Goal: Task Accomplishment & Management: Complete application form

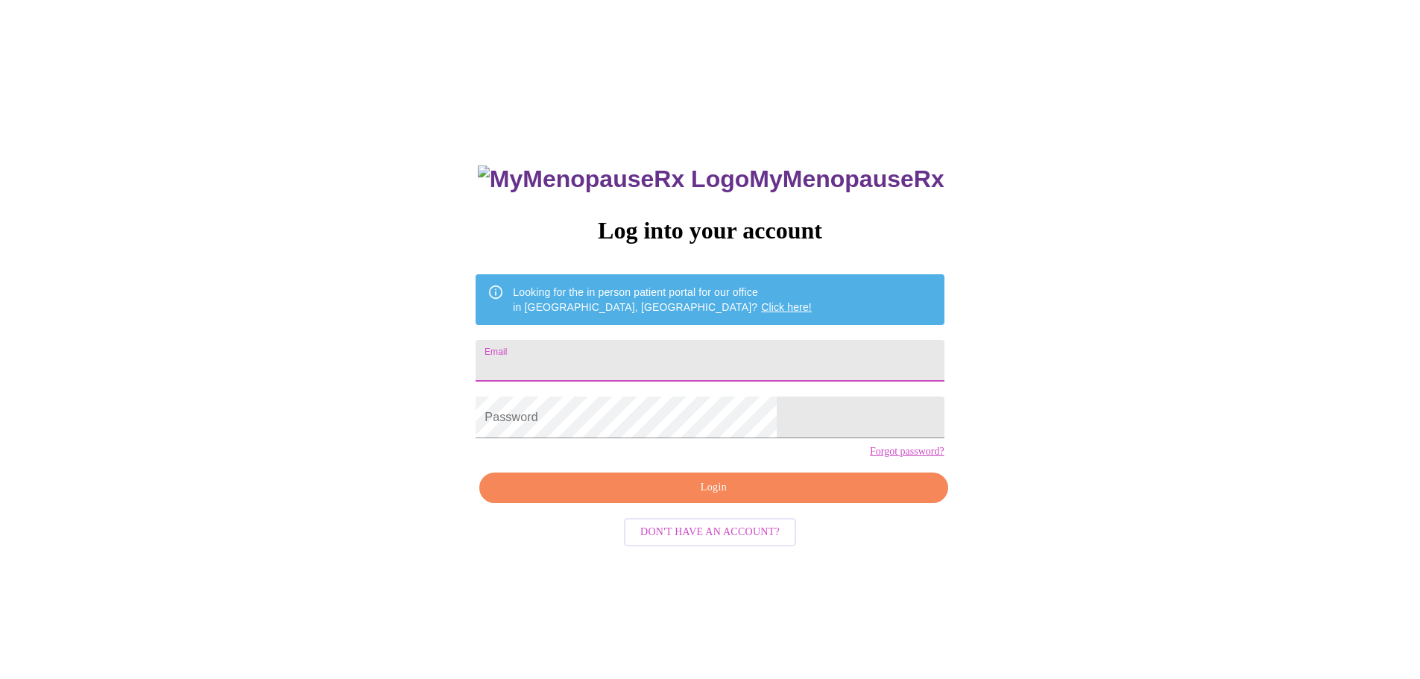
click at [608, 364] on input "Email" at bounding box center [710, 361] width 468 height 42
type input "[EMAIL_ADDRESS][DOMAIN_NAME]"
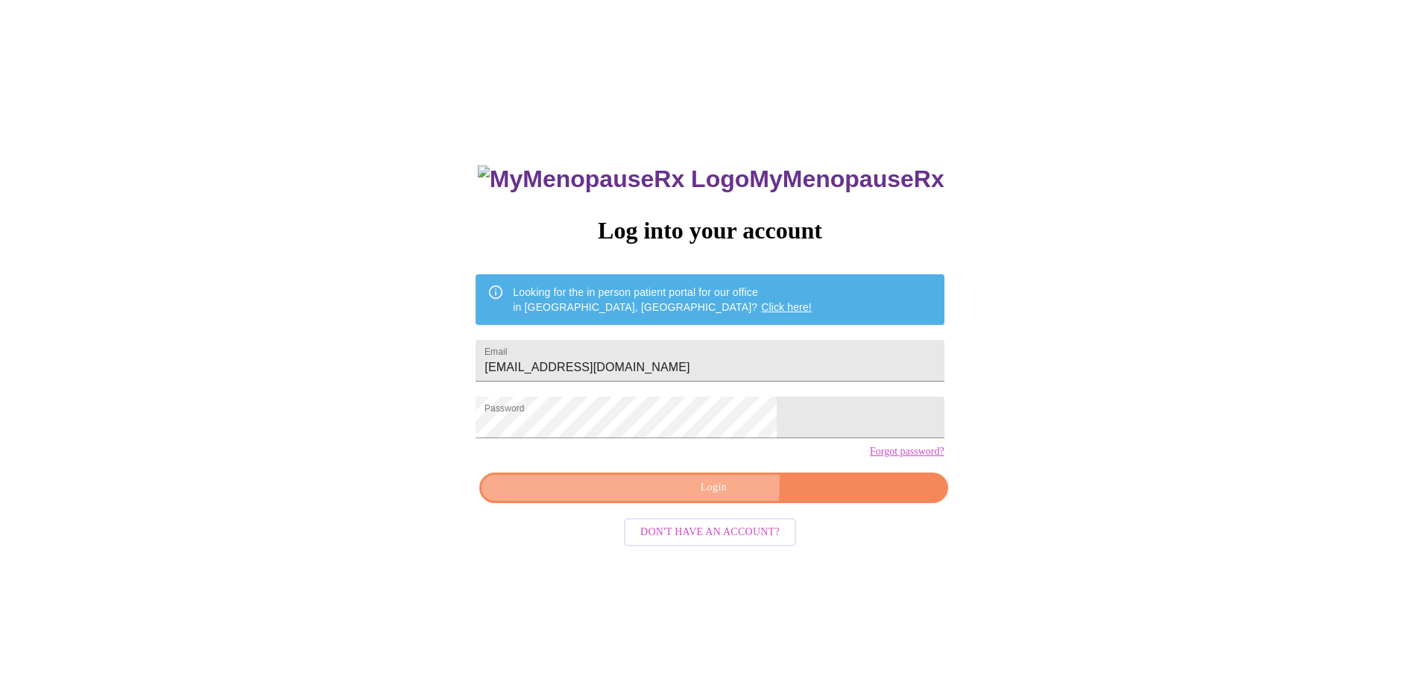
click at [634, 497] on span "Login" at bounding box center [714, 488] width 434 height 19
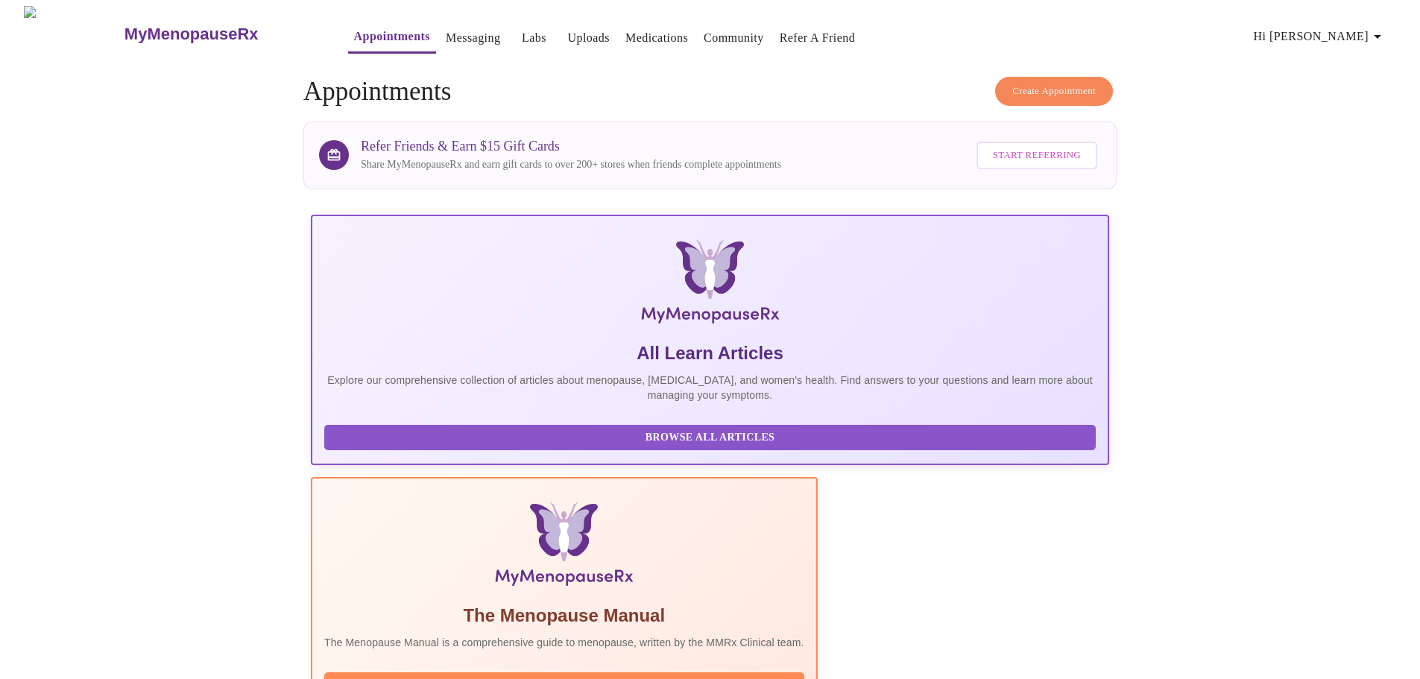
click at [567, 31] on link "Uploads" at bounding box center [588, 38] width 42 height 21
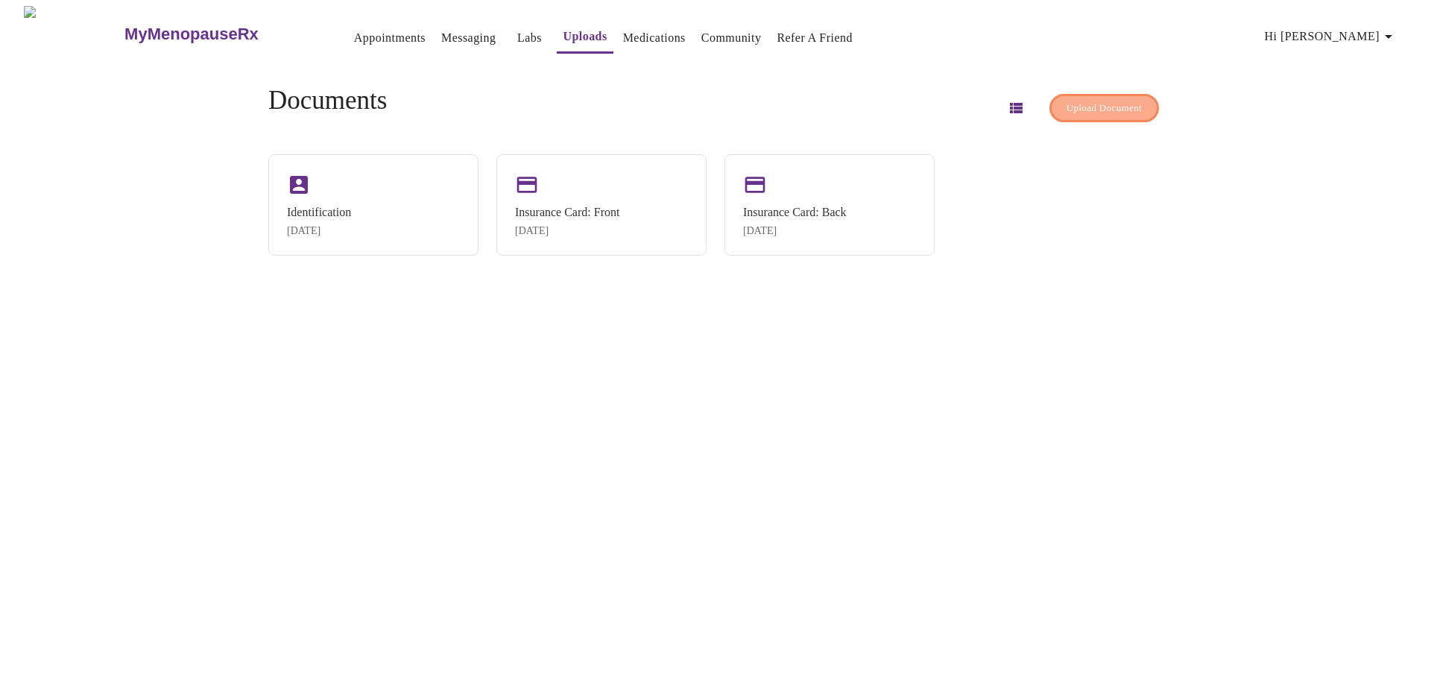
click at [1107, 104] on span "Upload Document" at bounding box center [1104, 108] width 75 height 17
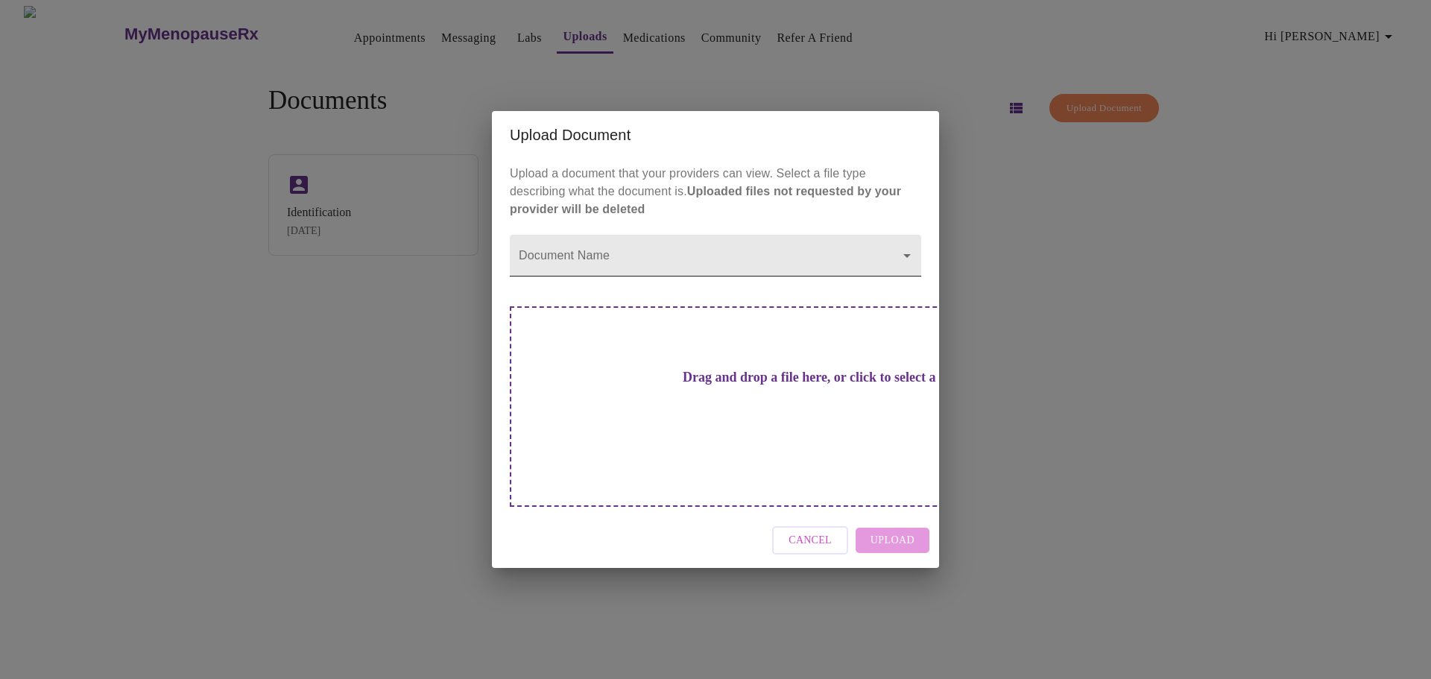
click at [584, 283] on body "MyMenopauseRx Appointments Messaging Labs Uploads Medications Community Refer a…" at bounding box center [715, 345] width 1419 height 679
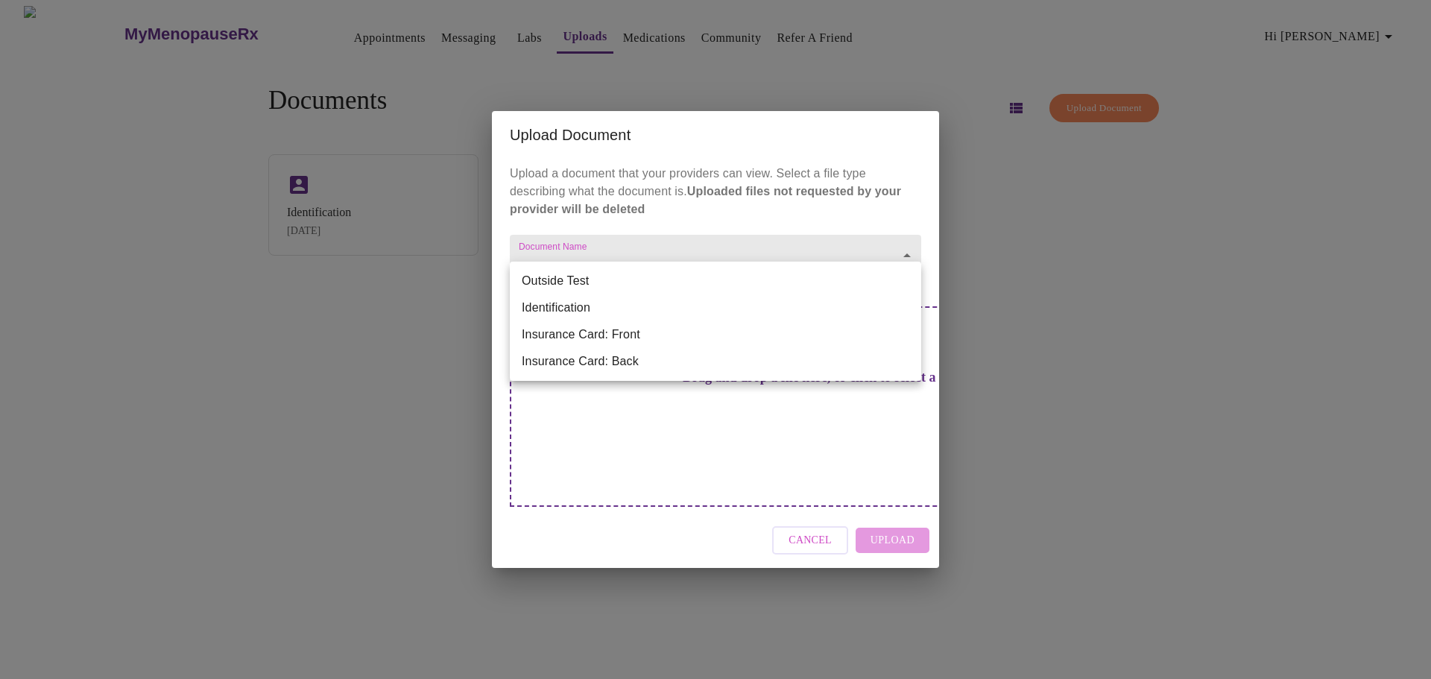
click at [432, 294] on div at bounding box center [715, 339] width 1431 height 679
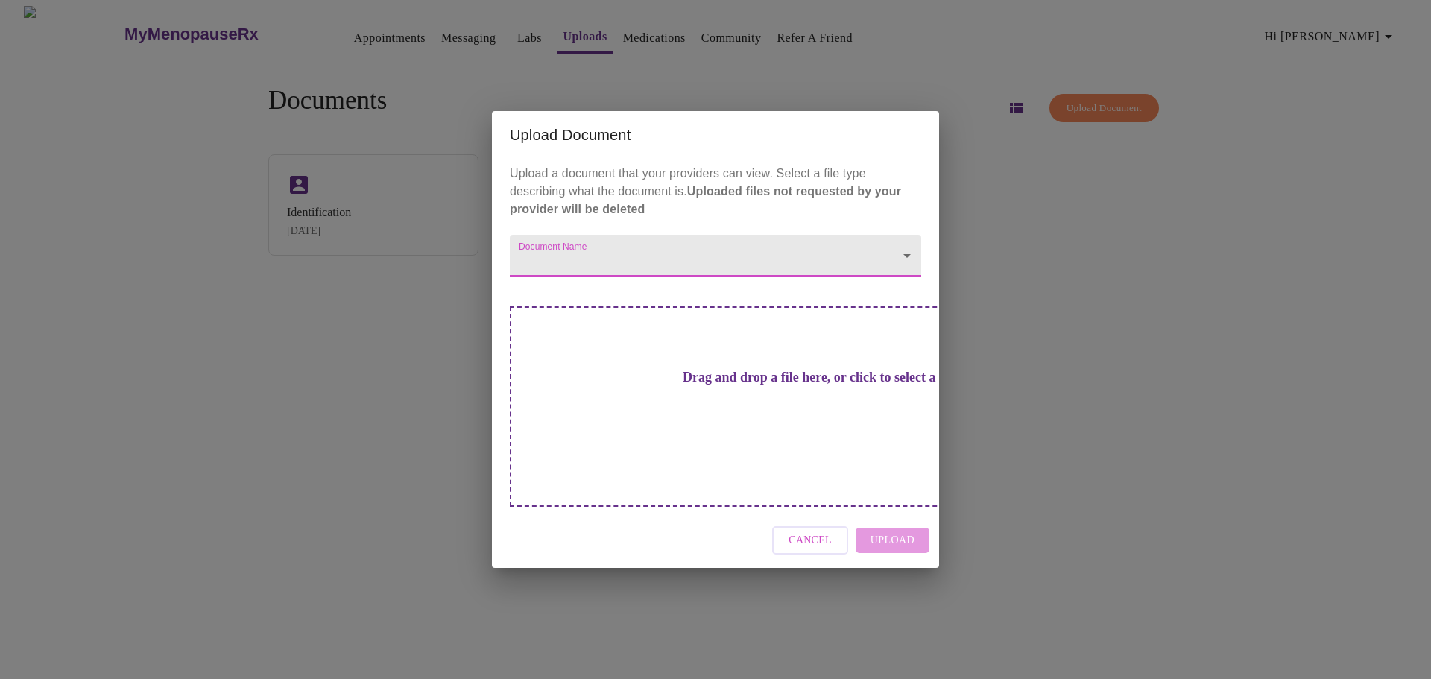
click at [556, 283] on body "MyMenopauseRx Appointments Messaging Labs Uploads Medications Community Refer a…" at bounding box center [715, 345] width 1419 height 679
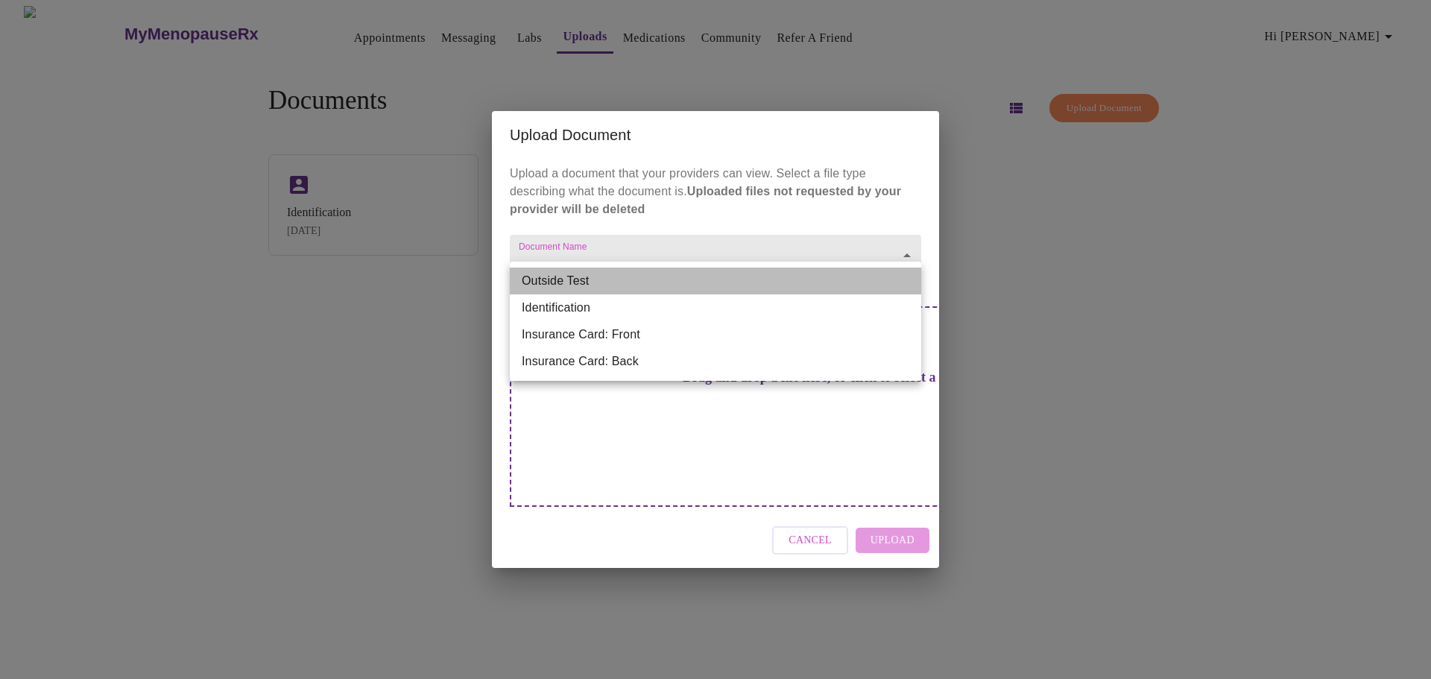
click at [579, 286] on li "Outside Test" at bounding box center [716, 281] width 412 height 27
type input "Outside Test"
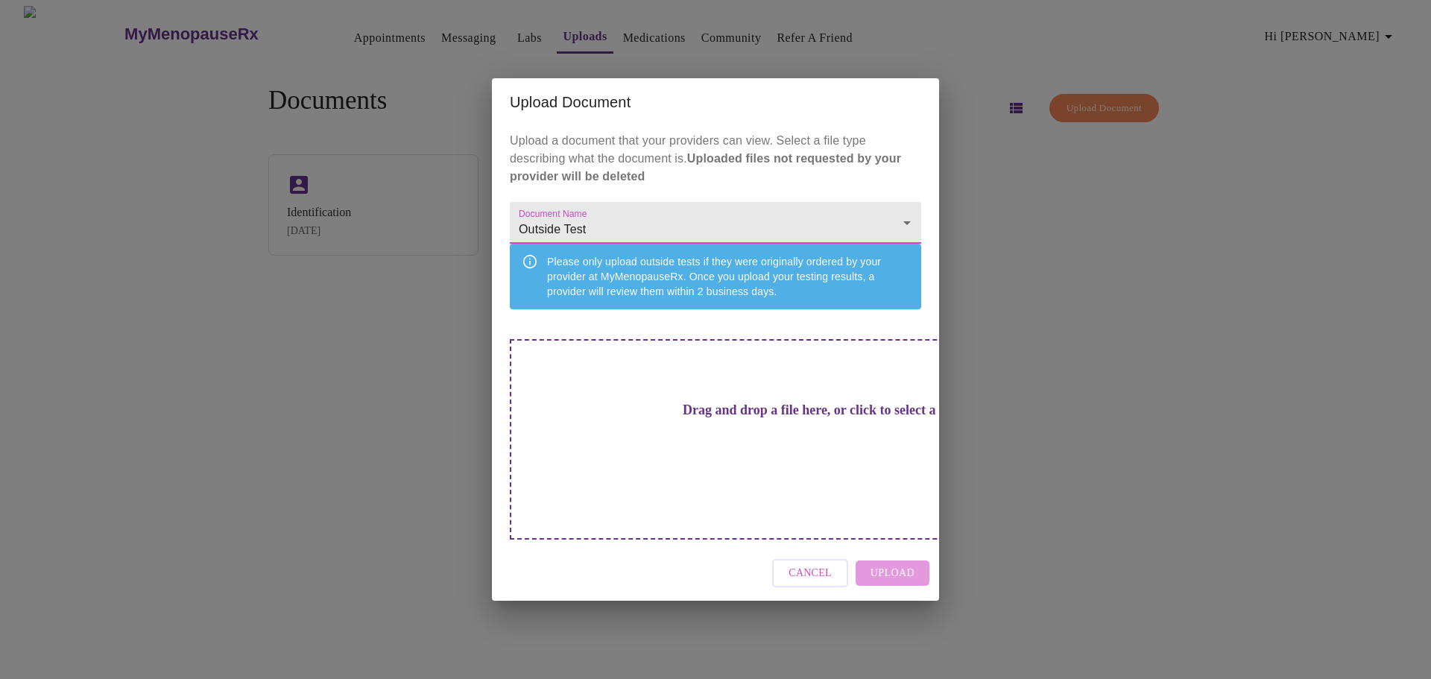
click at [748, 418] on h3 "Drag and drop a file here, or click to select a file" at bounding box center [820, 411] width 412 height 16
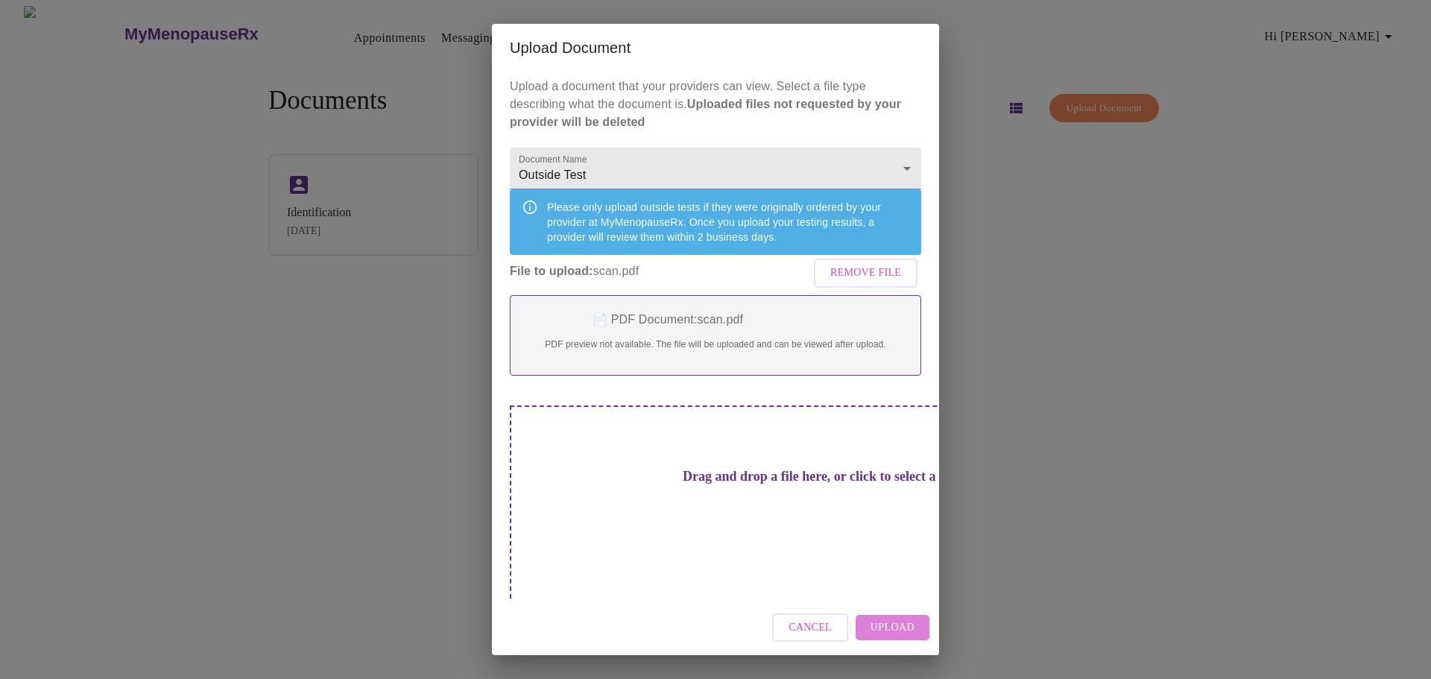
click at [889, 619] on span "Upload" at bounding box center [893, 628] width 44 height 19
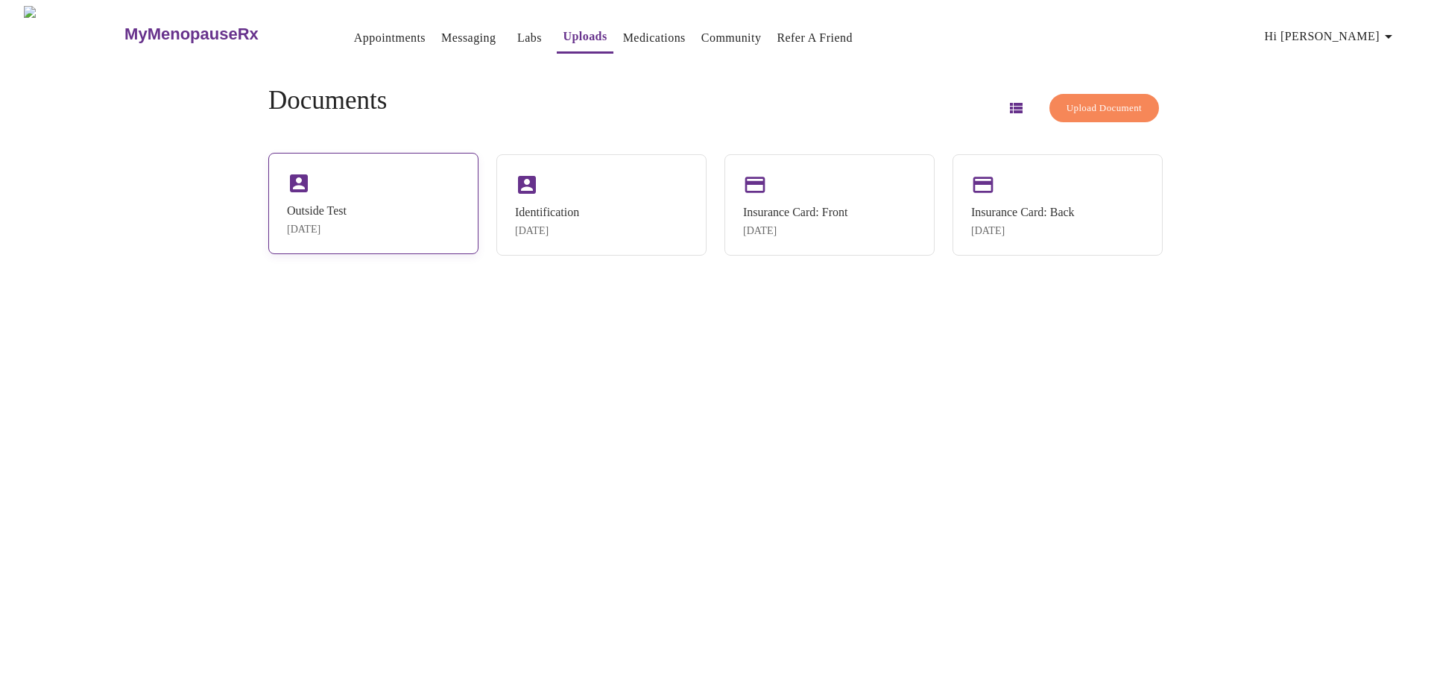
click at [385, 193] on div "Outside Test [DATE]" at bounding box center [373, 203] width 210 height 101
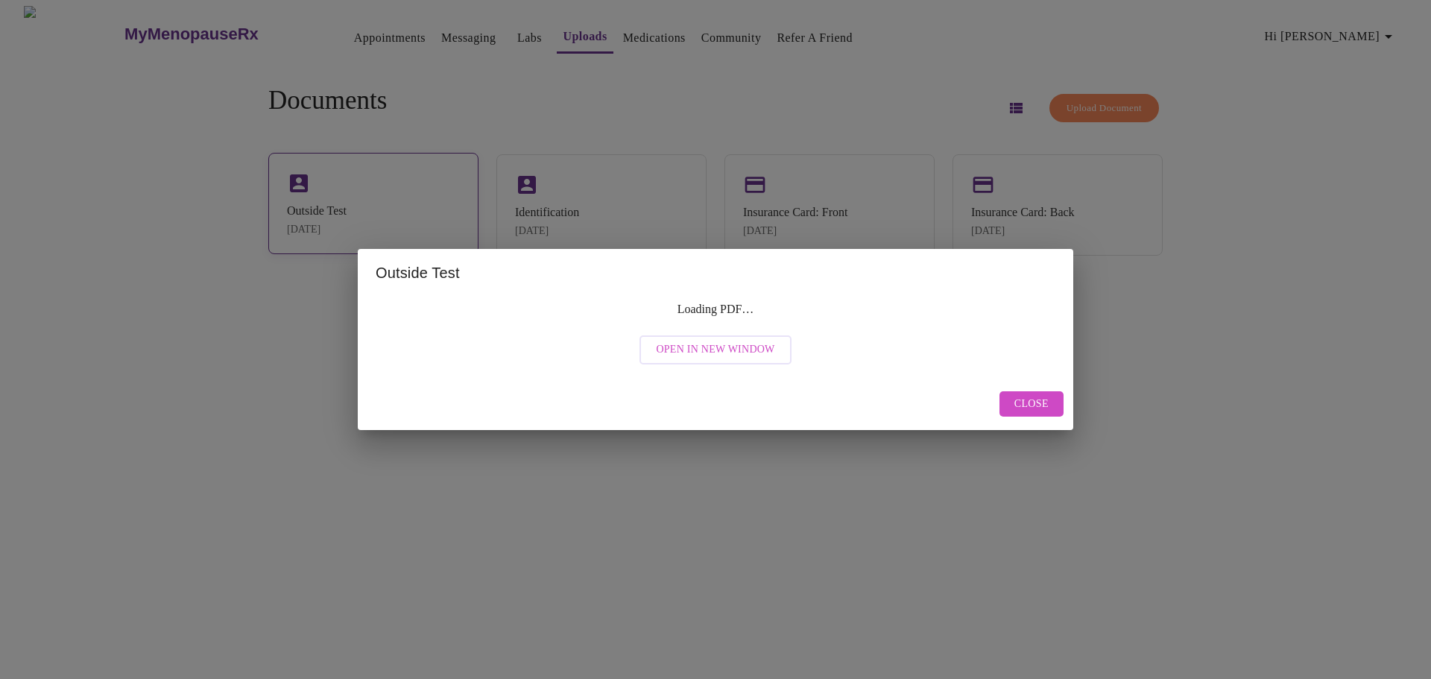
click at [385, 193] on div "Outside Test Loading PDF… Open in New Window Close" at bounding box center [715, 339] width 1431 height 679
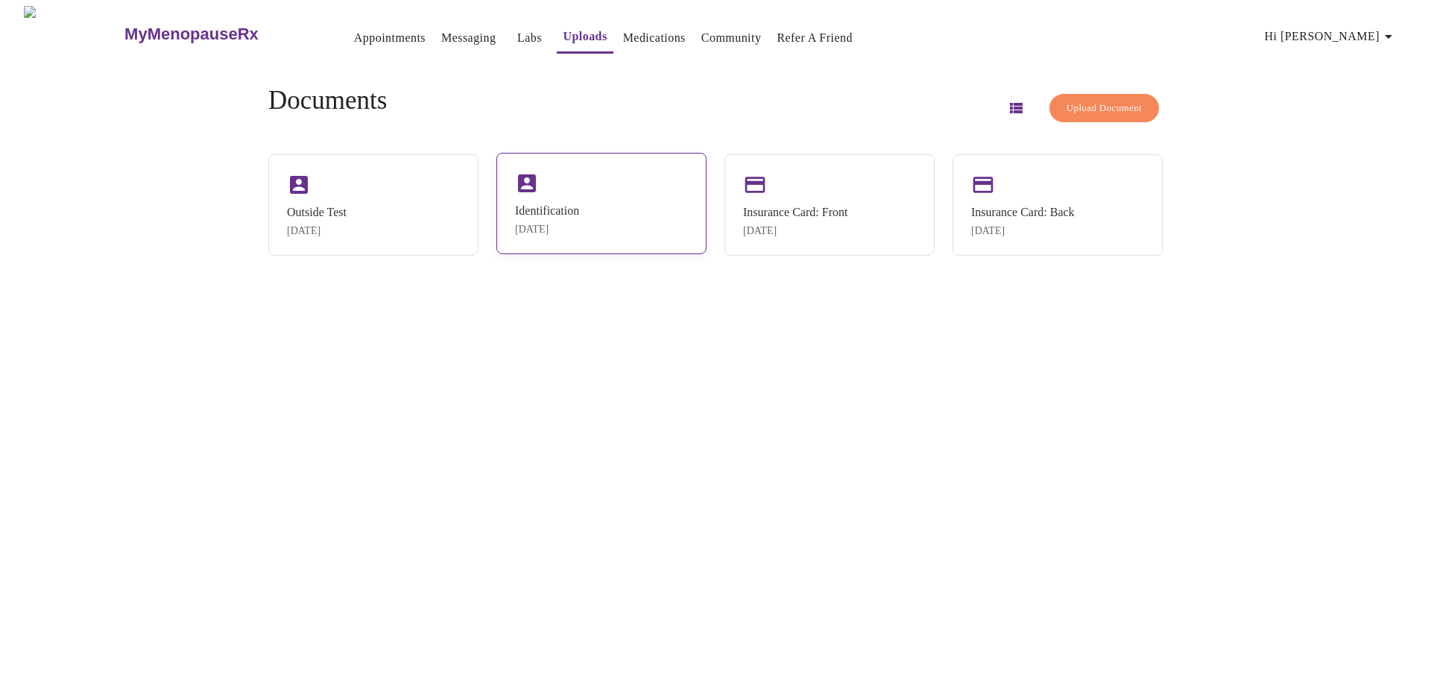
click at [579, 204] on div "Identification" at bounding box center [547, 210] width 64 height 13
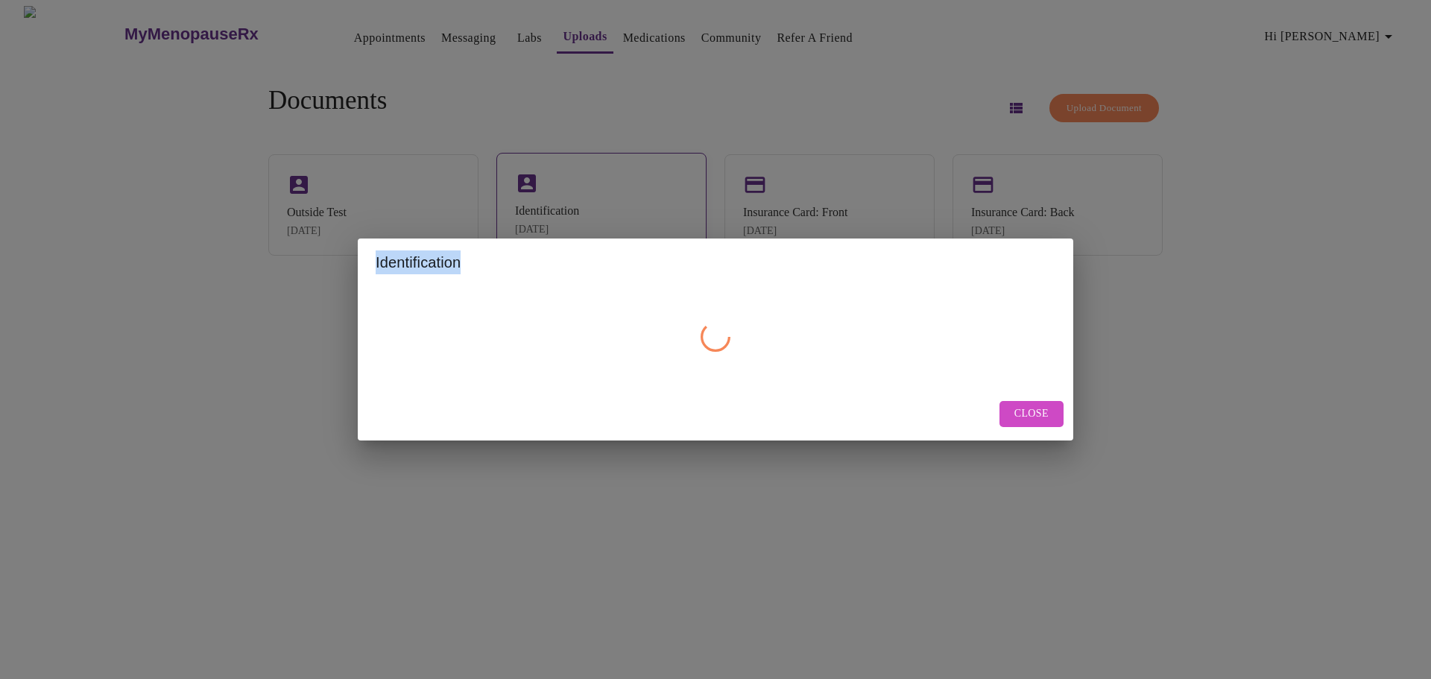
click at [593, 204] on div "Identification Close" at bounding box center [715, 339] width 1431 height 679
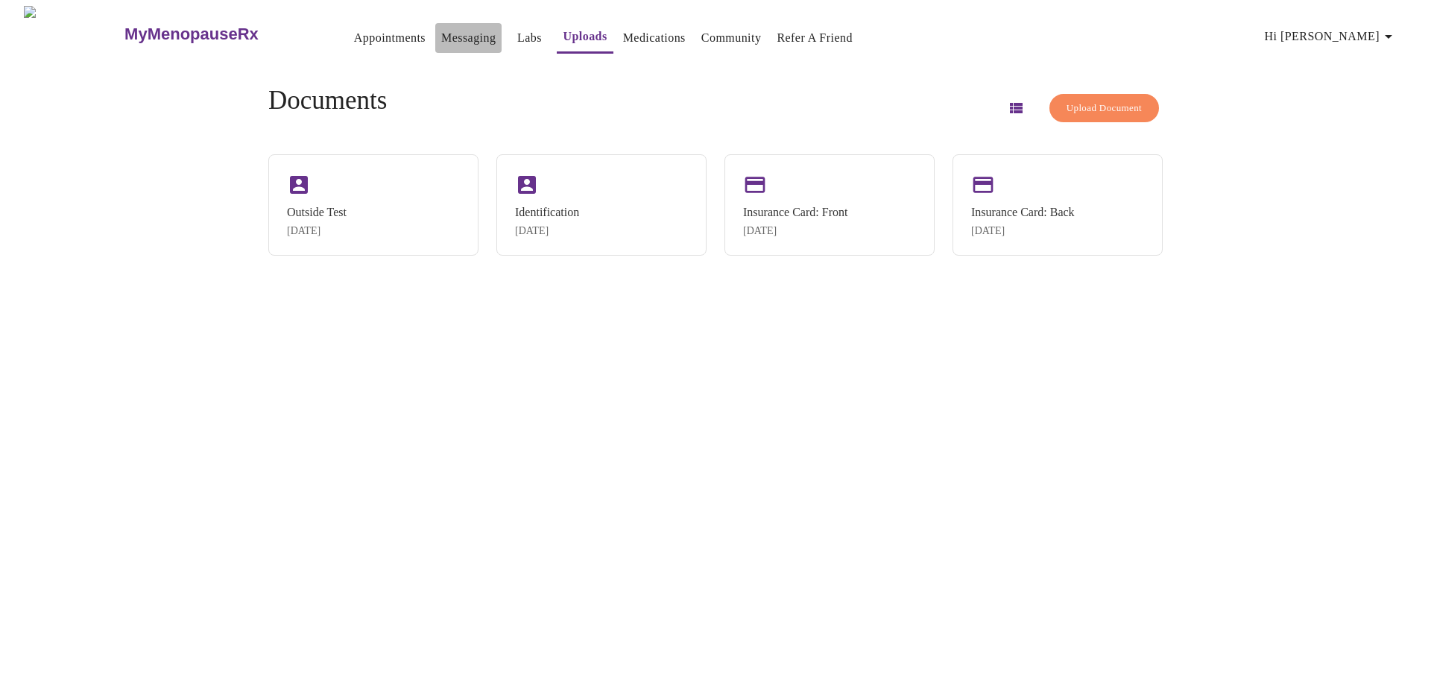
click at [441, 39] on link "Messaging" at bounding box center [468, 38] width 54 height 21
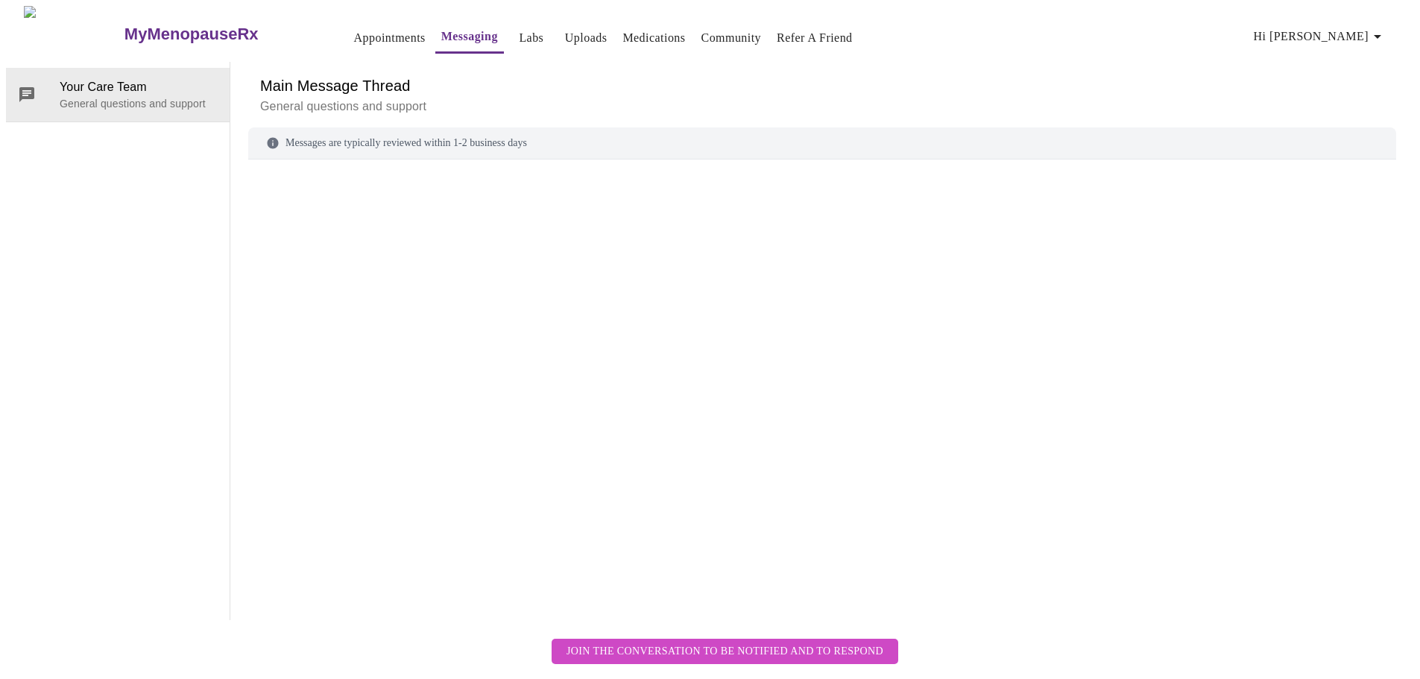
scroll to position [56, 0]
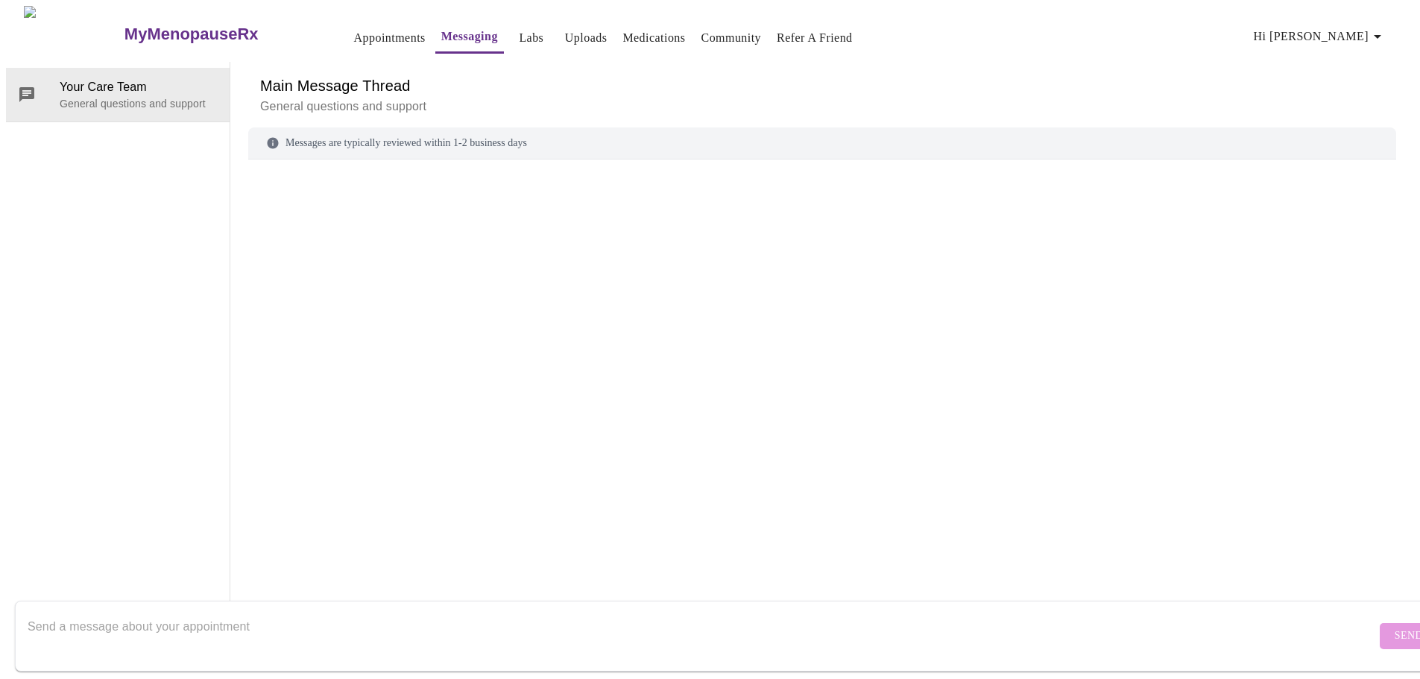
click at [327, 127] on div "Messages are typically reviewed within 1-2 business days" at bounding box center [822, 143] width 1148 height 32
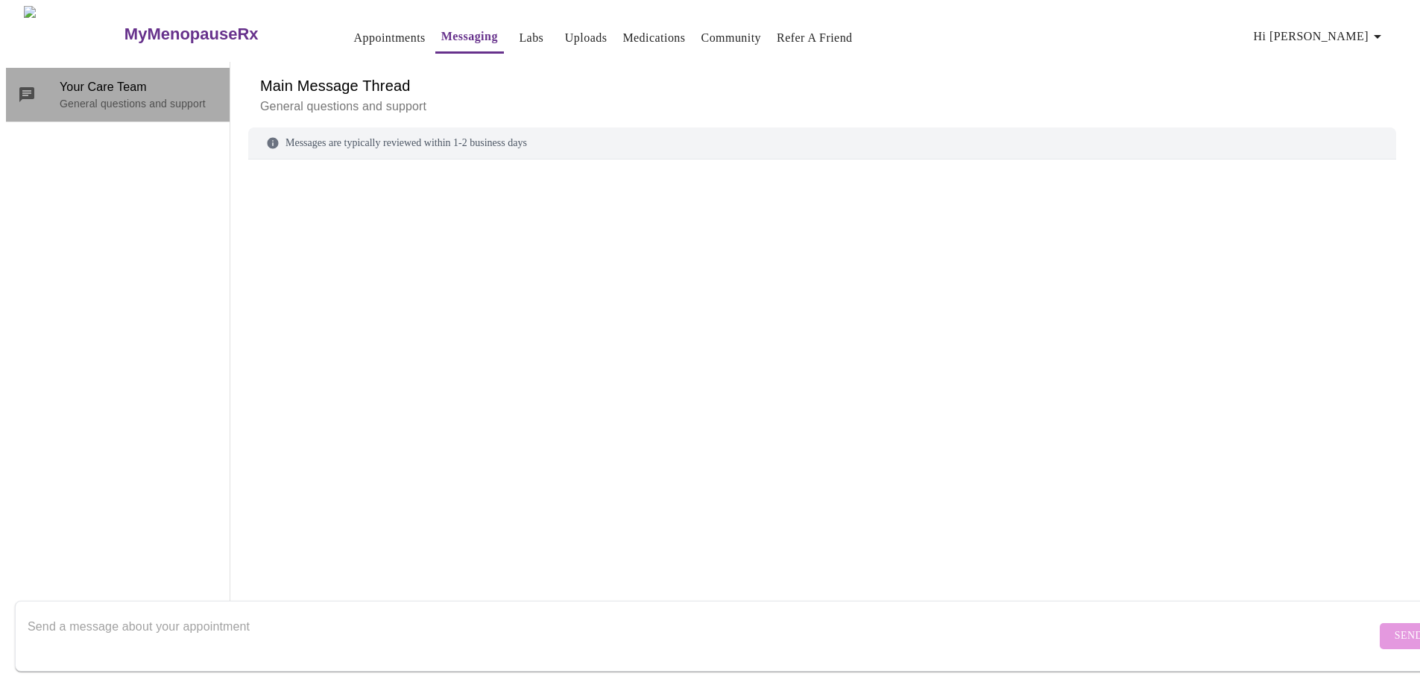
click at [163, 78] on span "Your Care Team" at bounding box center [139, 87] width 158 height 18
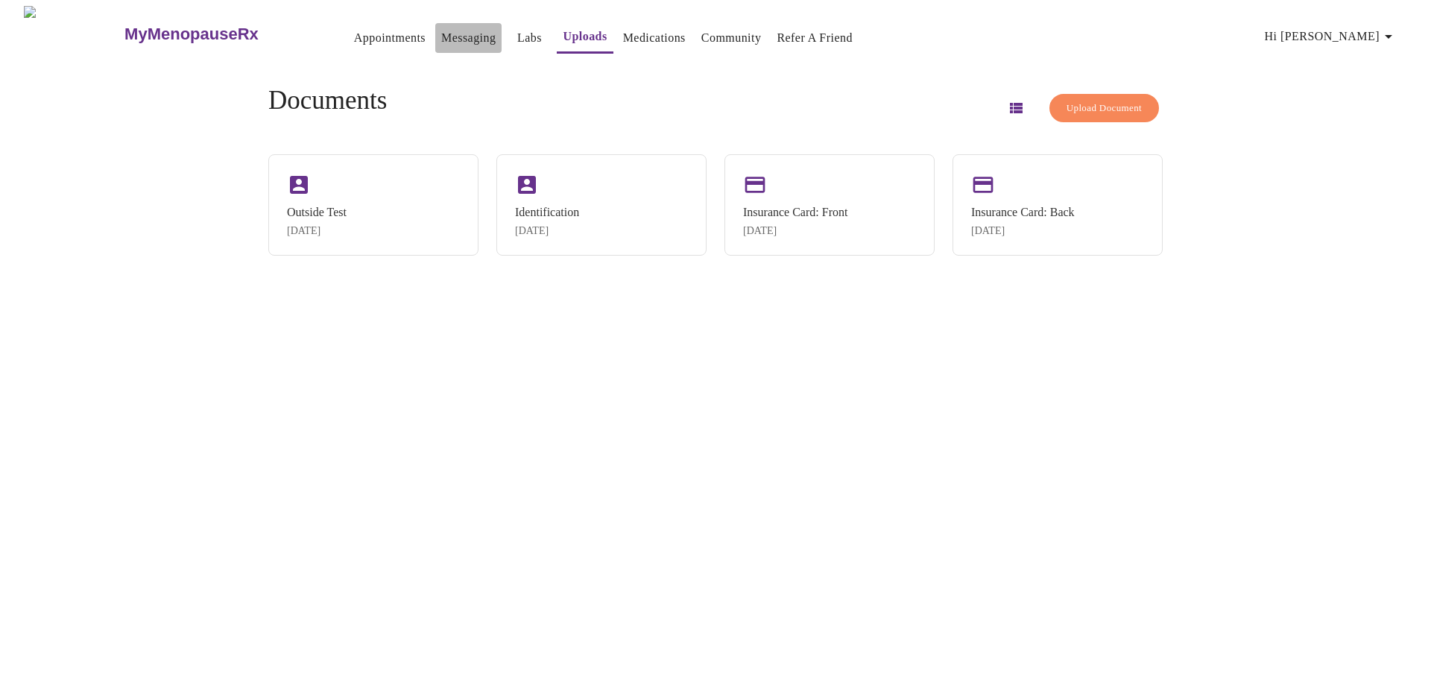
click at [441, 36] on link "Messaging" at bounding box center [468, 38] width 54 height 21
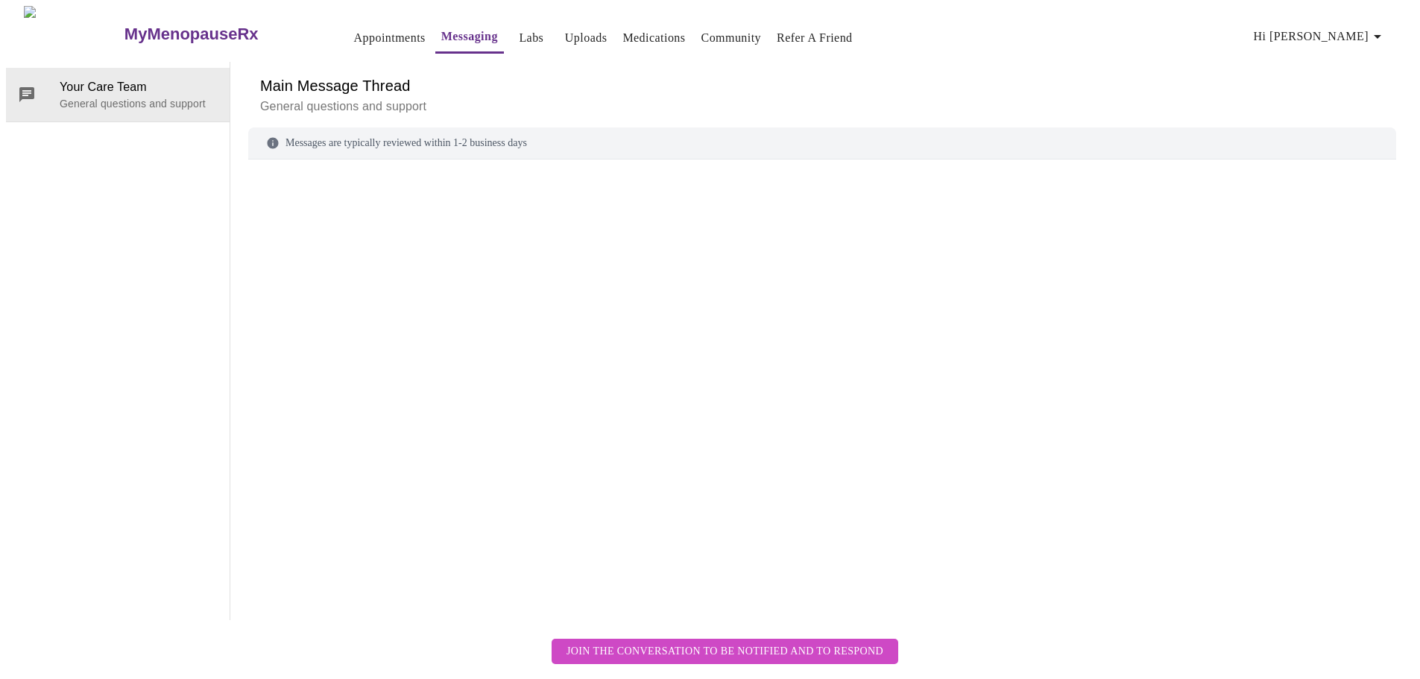
scroll to position [56, 0]
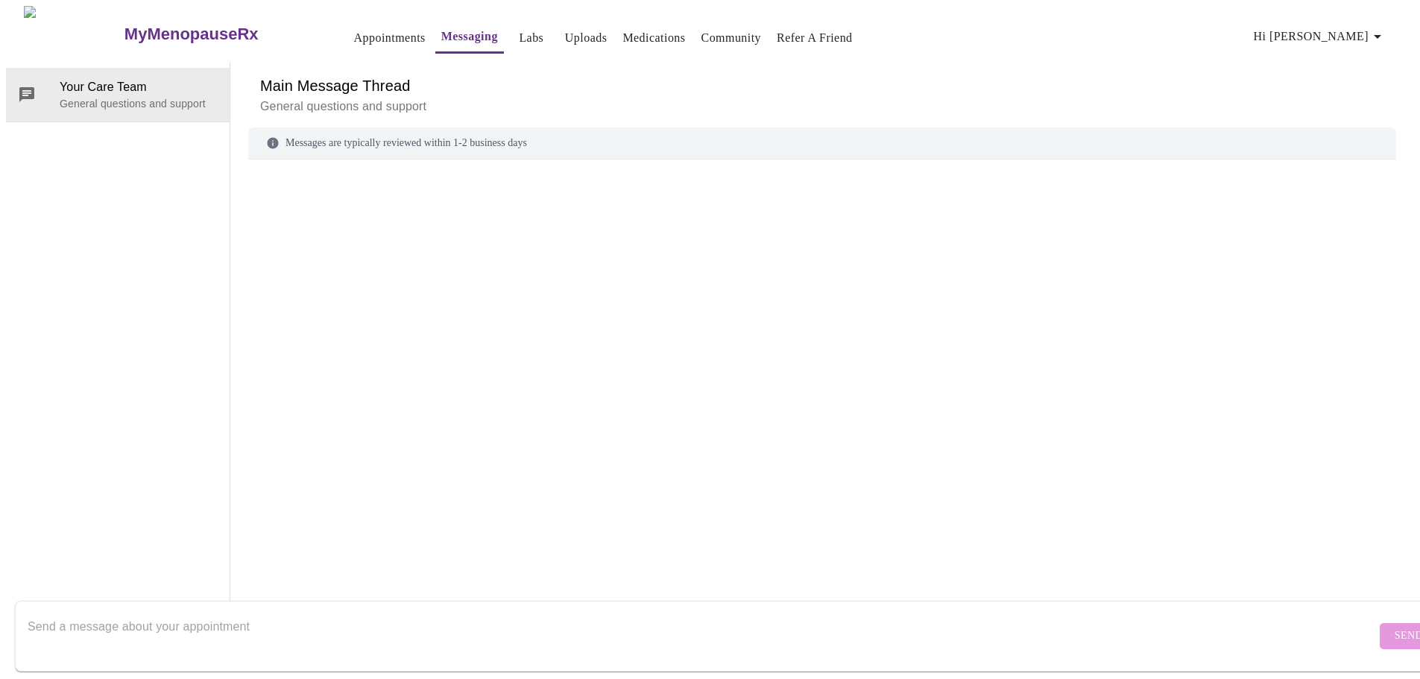
click at [380, 127] on div "Messages are typically reviewed within 1-2 business days" at bounding box center [822, 143] width 1148 height 32
click at [93, 608] on div at bounding box center [702, 636] width 1349 height 57
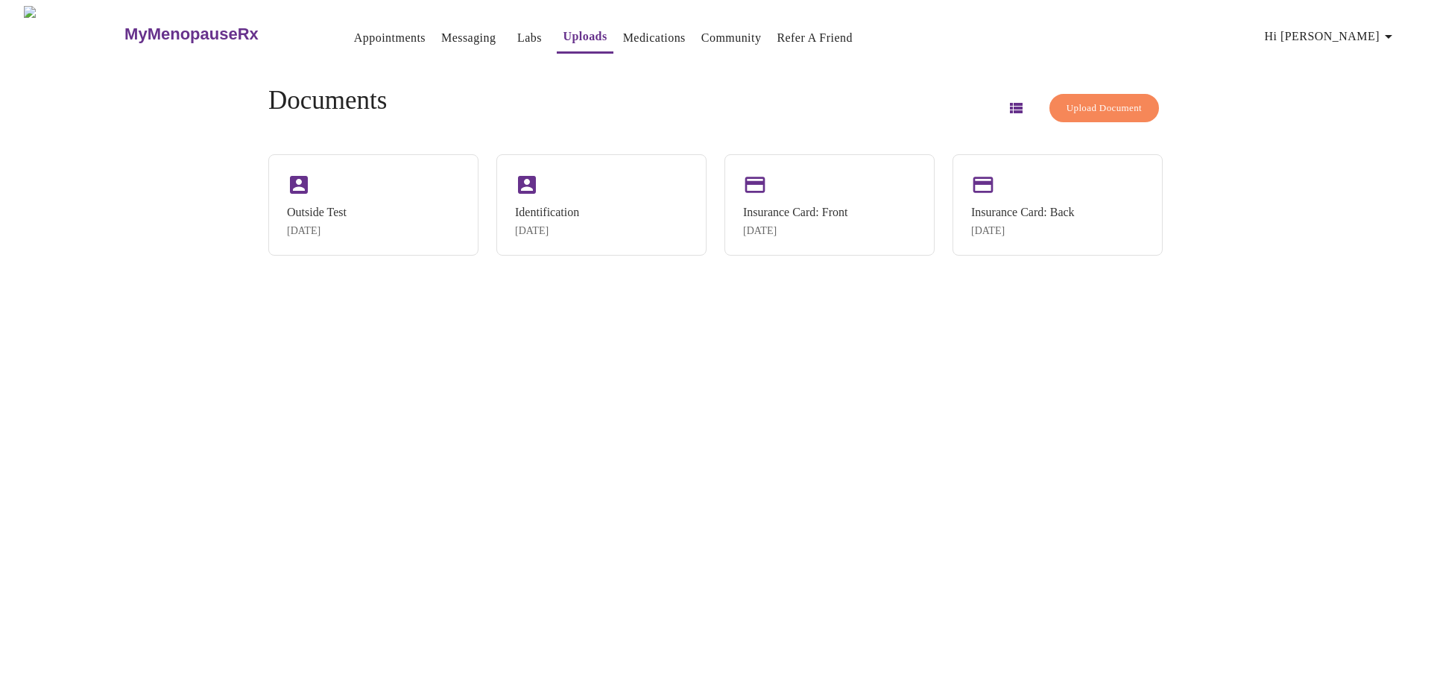
click at [194, 25] on h3 "MyMenopauseRx" at bounding box center [191, 34] width 134 height 19
